Goal: Task Accomplishment & Management: Manage account settings

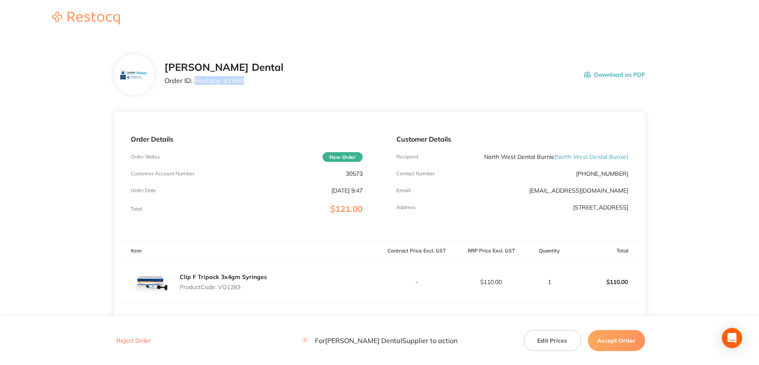
drag, startPoint x: 195, startPoint y: 79, endPoint x: 248, endPoint y: 83, distance: 53.3
click at [248, 83] on div "[PERSON_NAME] Dental Order ID: Restocq- 91980 Download as PDF" at bounding box center [405, 75] width 481 height 26
copy p "Restocq- 91980"
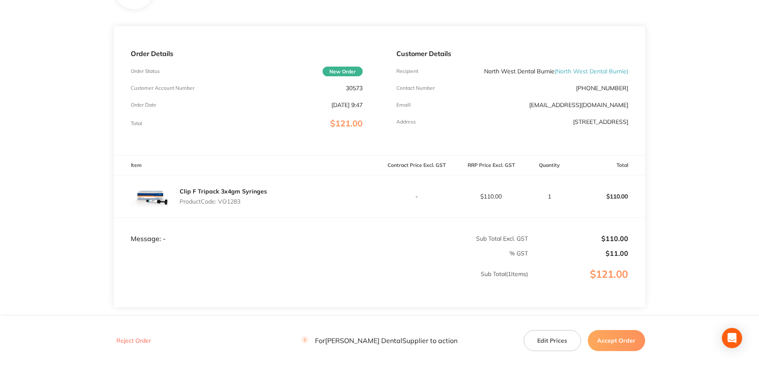
scroll to position [59, 0]
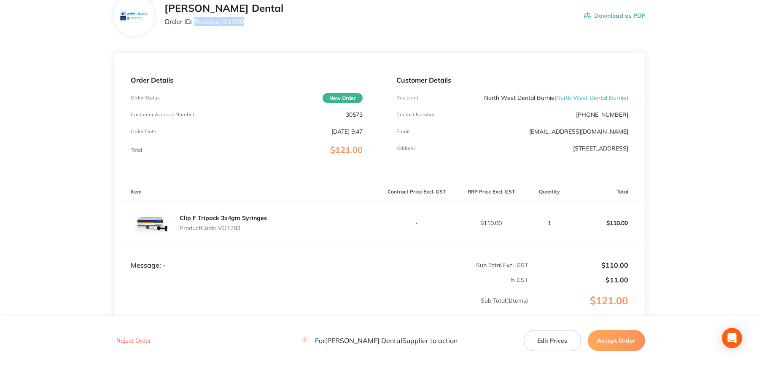
drag, startPoint x: 627, startPoint y: 345, endPoint x: 607, endPoint y: 333, distance: 23.6
click at [627, 345] on button "Accept Order" at bounding box center [616, 340] width 57 height 21
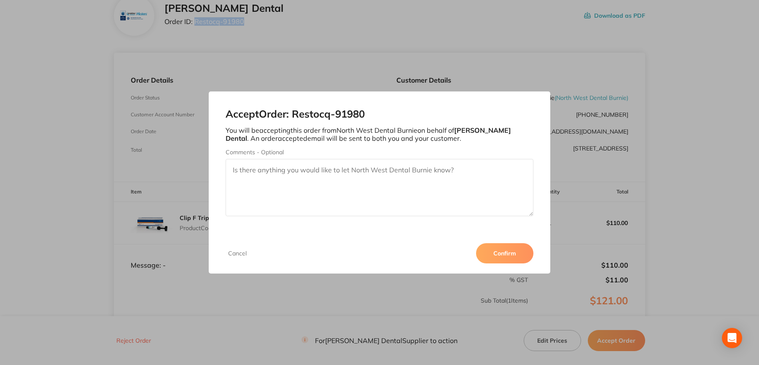
click at [501, 251] on button "Confirm" at bounding box center [504, 253] width 57 height 20
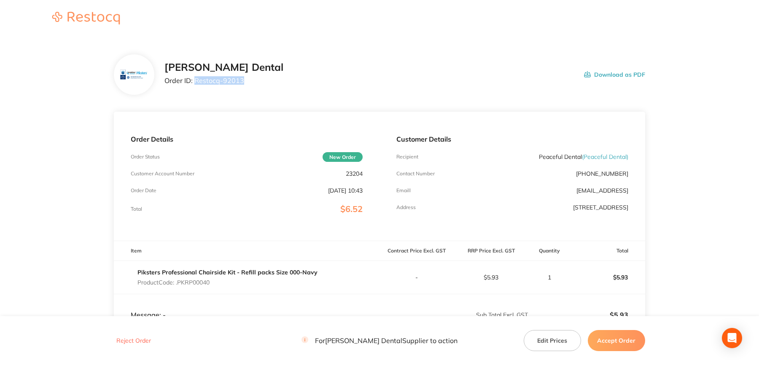
drag, startPoint x: 194, startPoint y: 82, endPoint x: 244, endPoint y: 83, distance: 50.6
click at [244, 83] on div "Erskine Dental Order ID: Restocq- 92013 Download as PDF" at bounding box center [405, 75] width 481 height 26
copy p "Restocq- 92013"
click at [618, 337] on button "Accept Order" at bounding box center [616, 340] width 57 height 21
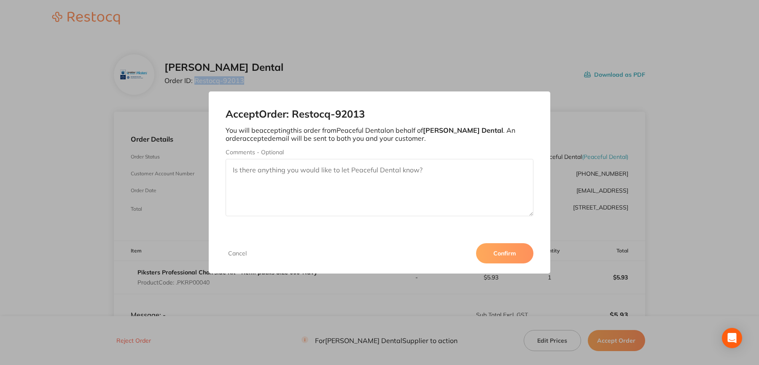
drag, startPoint x: 513, startPoint y: 254, endPoint x: 573, endPoint y: 113, distance: 152.9
click at [513, 251] on button "Confirm" at bounding box center [504, 253] width 57 height 20
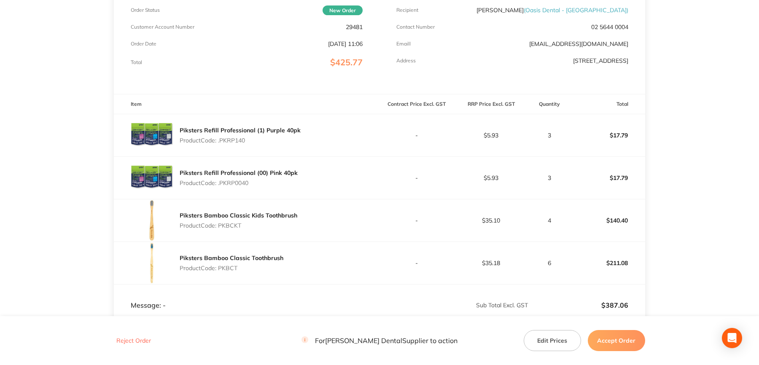
scroll to position [42, 0]
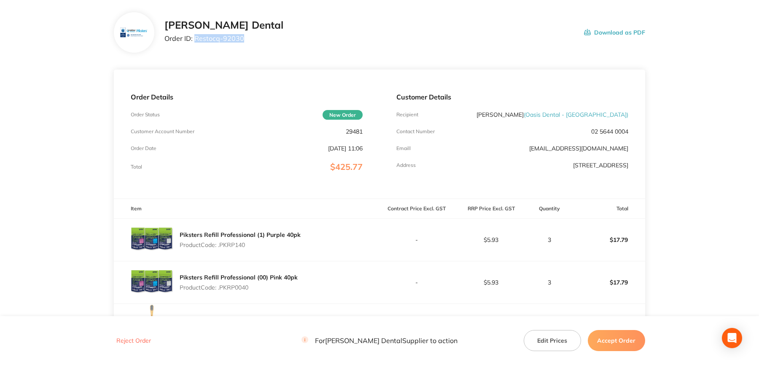
drag, startPoint x: 195, startPoint y: 38, endPoint x: 244, endPoint y: 39, distance: 48.5
click at [244, 39] on div "Erskine Dental Order ID: Restocq- 92030 Download as PDF" at bounding box center [405, 32] width 481 height 26
copy p "Restocq- 92030"
click at [614, 329] on footer "Reject Order For Erskine Dental Supplier to action Edit Prices Accept Order" at bounding box center [379, 341] width 759 height 49
click at [622, 337] on button "Accept Order" at bounding box center [616, 340] width 57 height 21
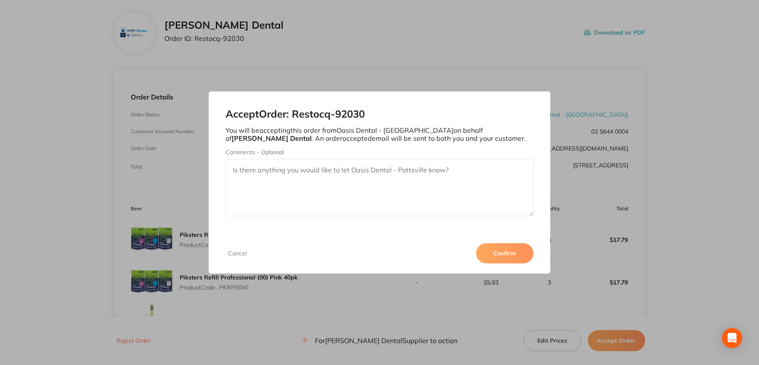
click at [505, 252] on button "Confirm" at bounding box center [504, 253] width 57 height 20
